Goal: Register for event/course

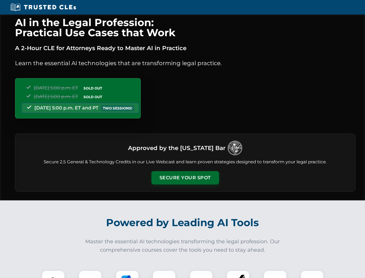
click at [185, 178] on button "Secure Your Spot" at bounding box center [186, 177] width 68 height 13
click at [53, 274] on img at bounding box center [53, 281] width 17 height 17
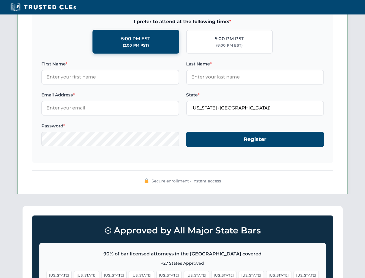
click at [212, 274] on span "[US_STATE]" at bounding box center [224, 275] width 25 height 8
click at [266, 274] on span "[US_STATE]" at bounding box center [278, 275] width 25 height 8
